Goal: Information Seeking & Learning: Learn about a topic

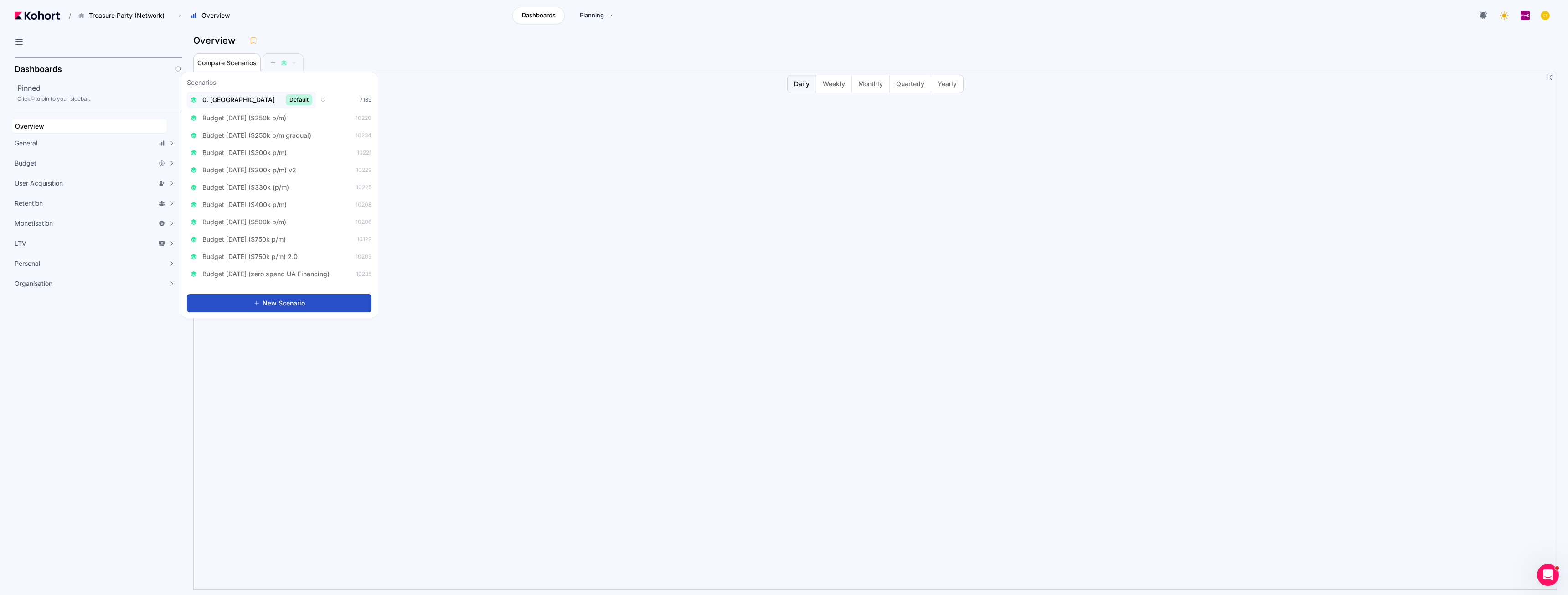
click at [286, 102] on span "Default" at bounding box center [299, 100] width 26 height 11
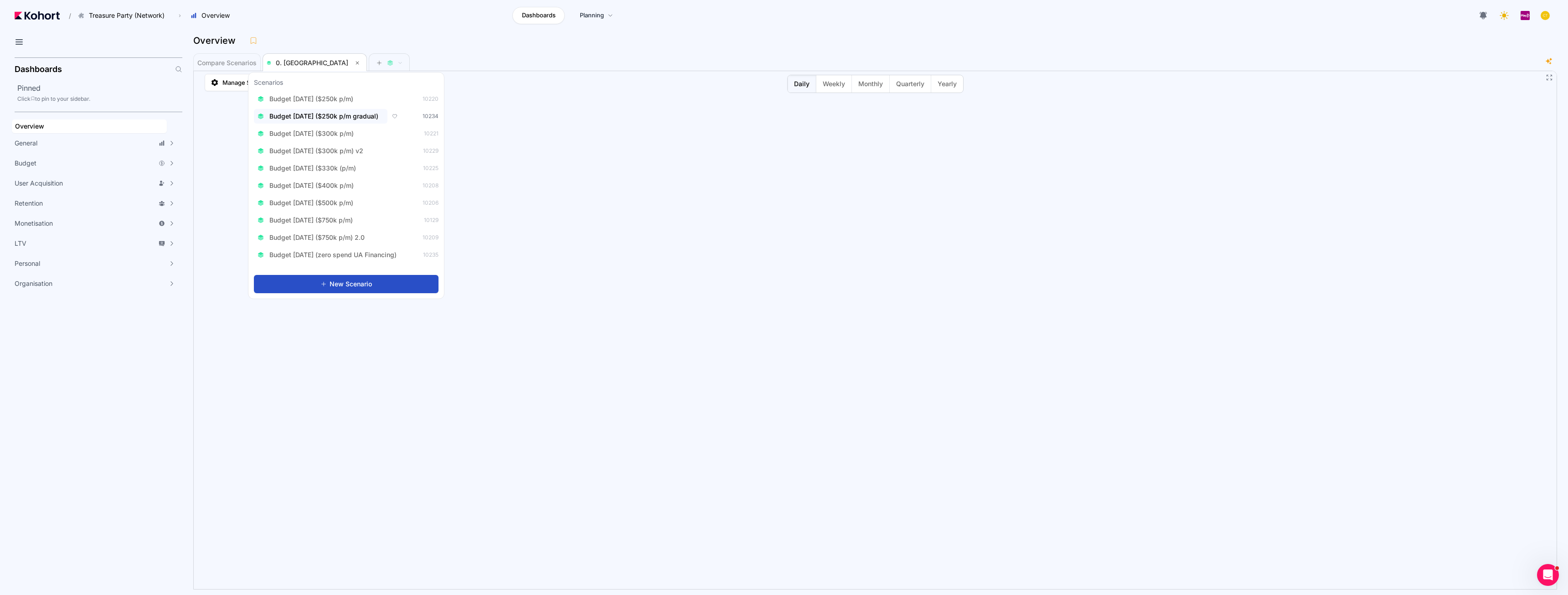
click at [357, 121] on button "Budget Aug 2025 ($250k p/m gradual)" at bounding box center [320, 116] width 133 height 15
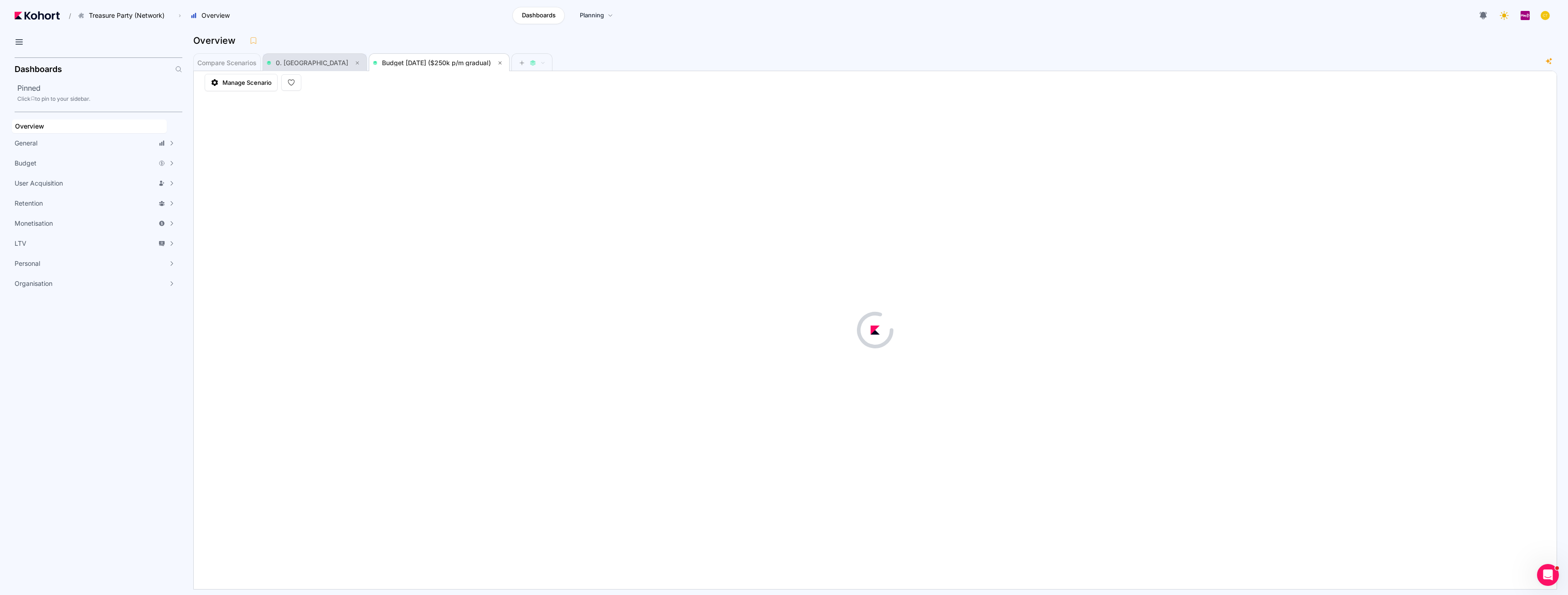
click at [295, 61] on span "0. Baseline" at bounding box center [312, 63] width 72 height 8
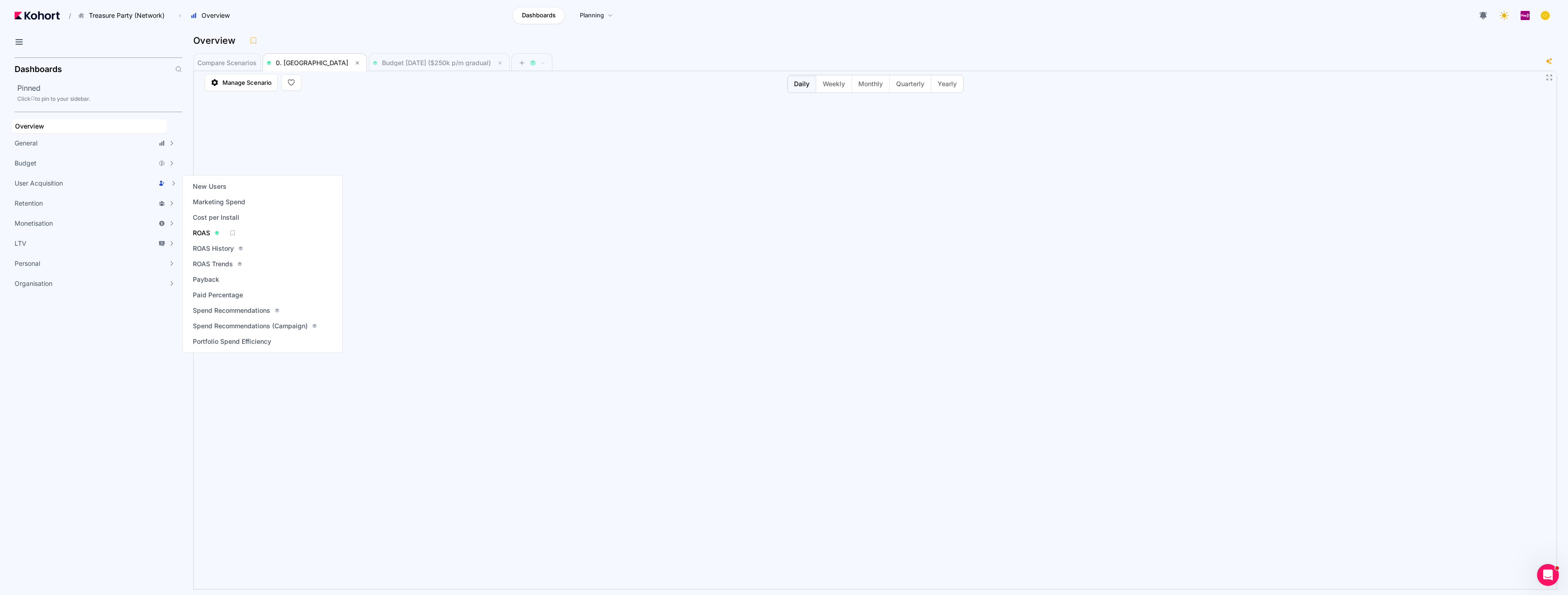
click at [204, 234] on span "ROAS" at bounding box center [201, 233] width 17 height 9
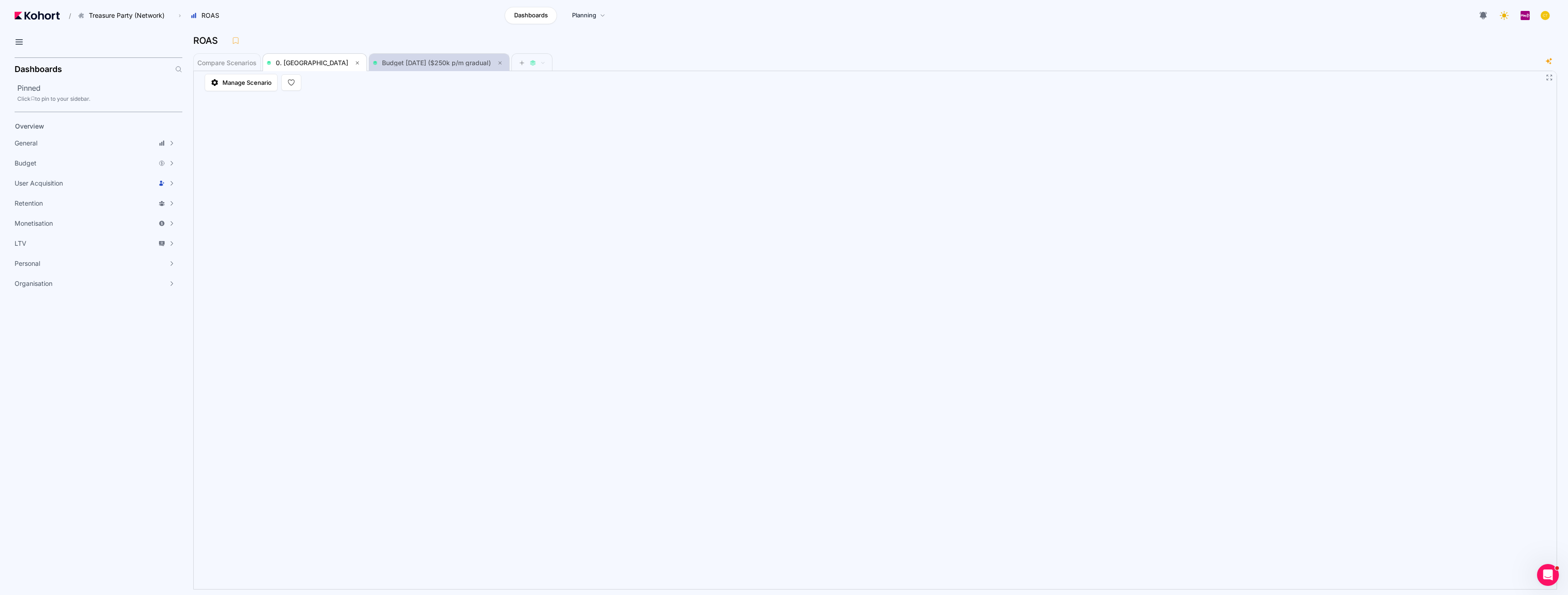
click at [412, 68] on span "Budget Aug 2025 ($250k p/m gradual)" at bounding box center [439, 63] width 133 height 11
